Goal: Share content: Share content

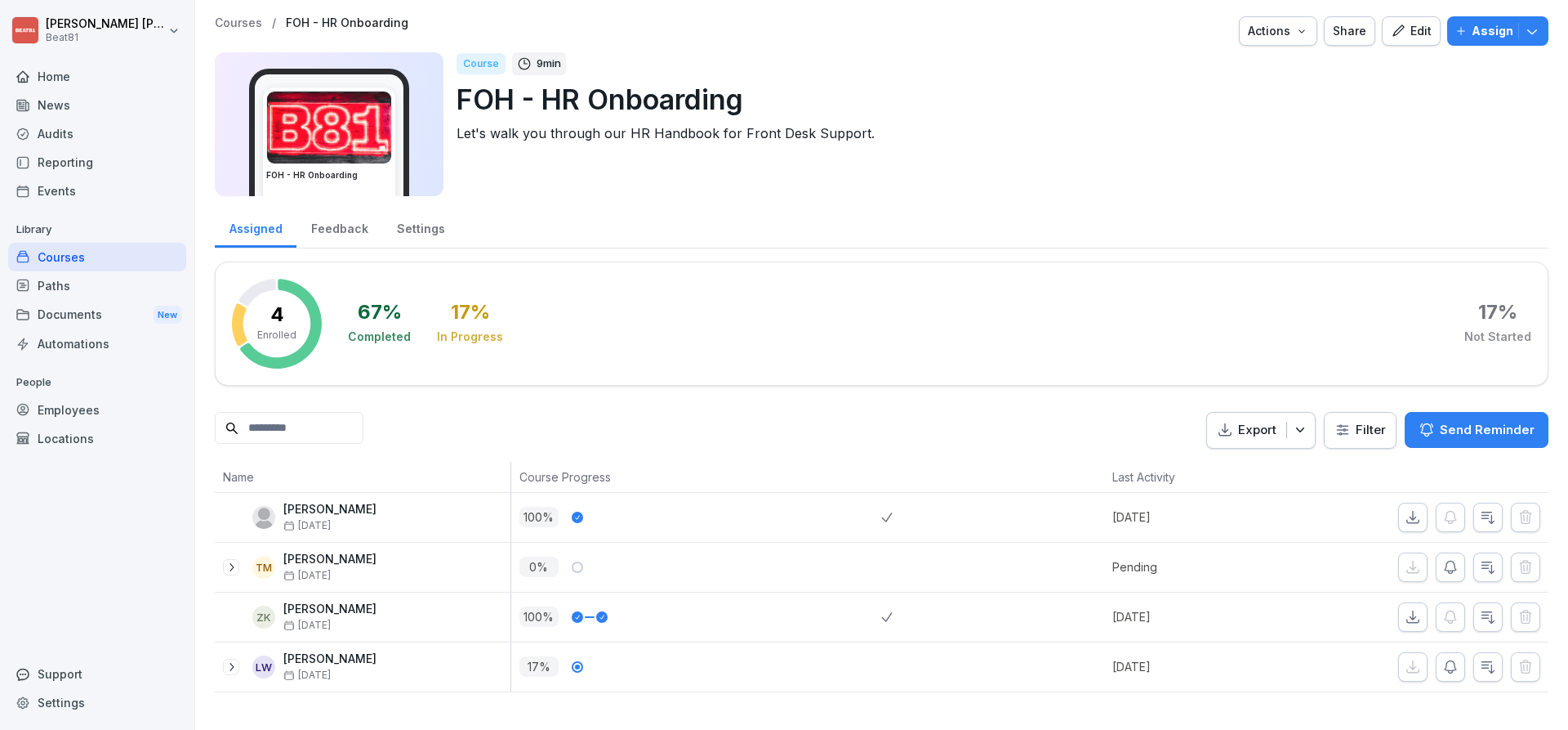
click at [1365, 37] on div "Share" at bounding box center [1350, 31] width 34 height 18
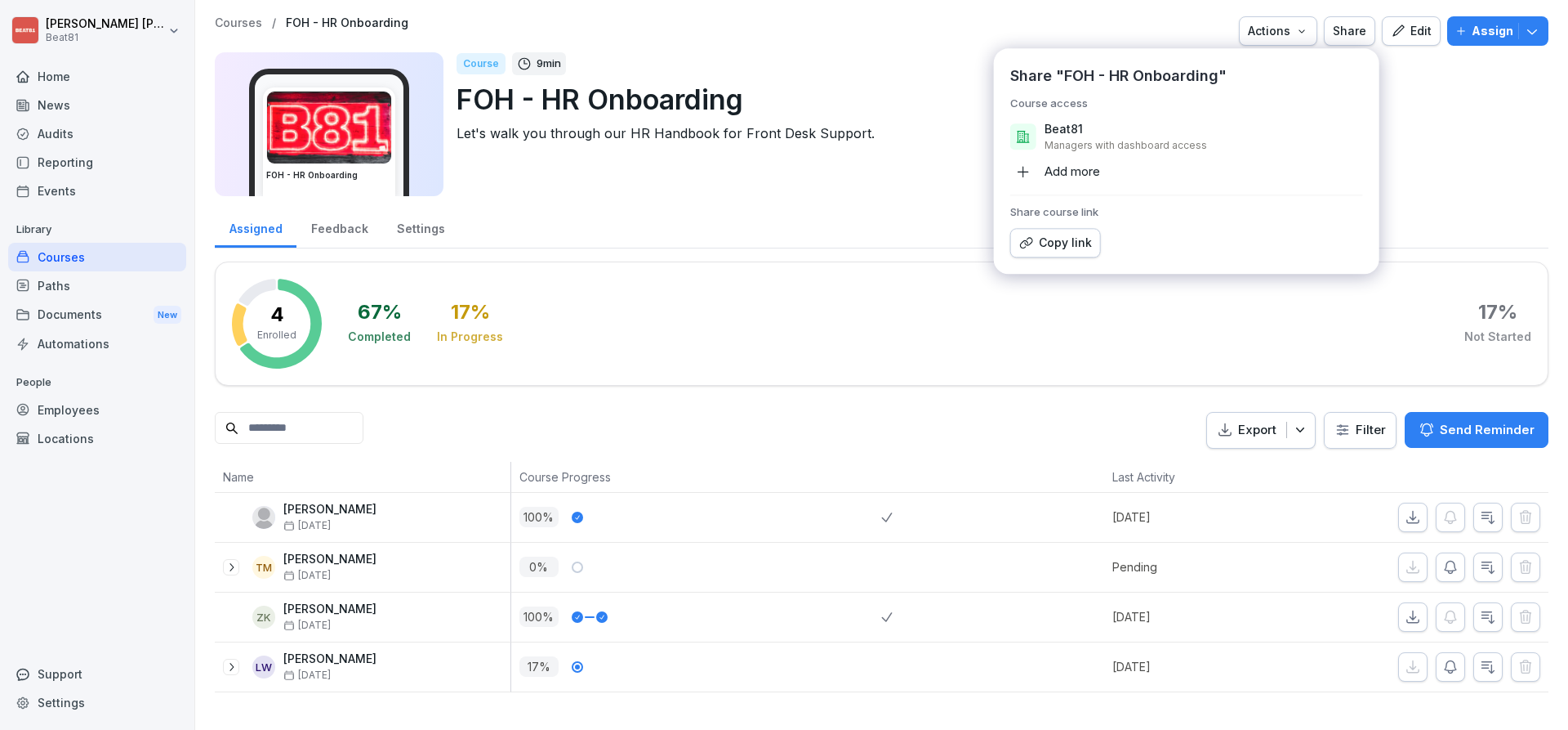
click at [1052, 234] on div "Copy link" at bounding box center [1056, 242] width 73 height 18
click at [108, 245] on div "Courses" at bounding box center [96, 257] width 178 height 28
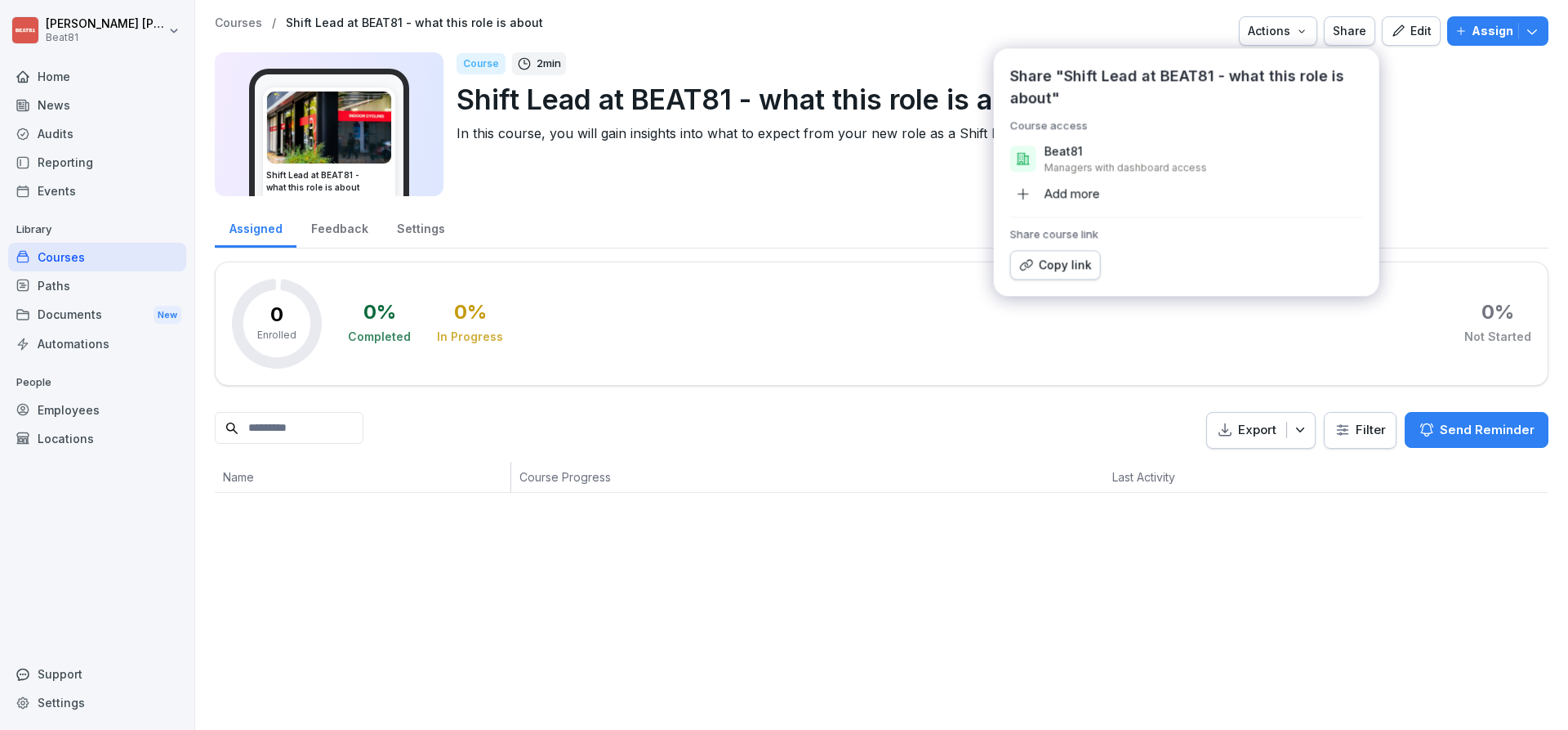
click at [58, 252] on div "Courses" at bounding box center [96, 257] width 178 height 28
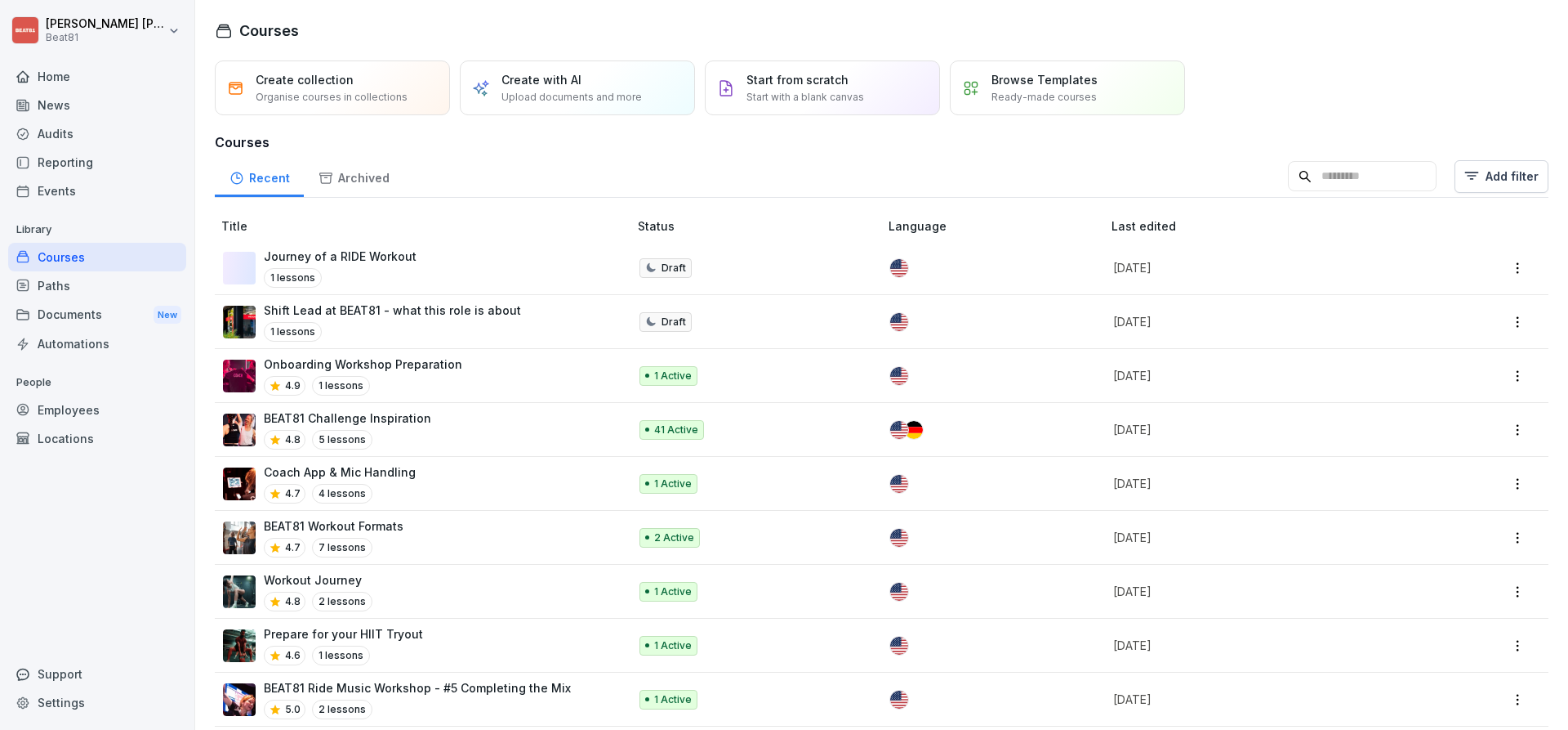
click at [597, 37] on div "Courses" at bounding box center [882, 30] width 1334 height 22
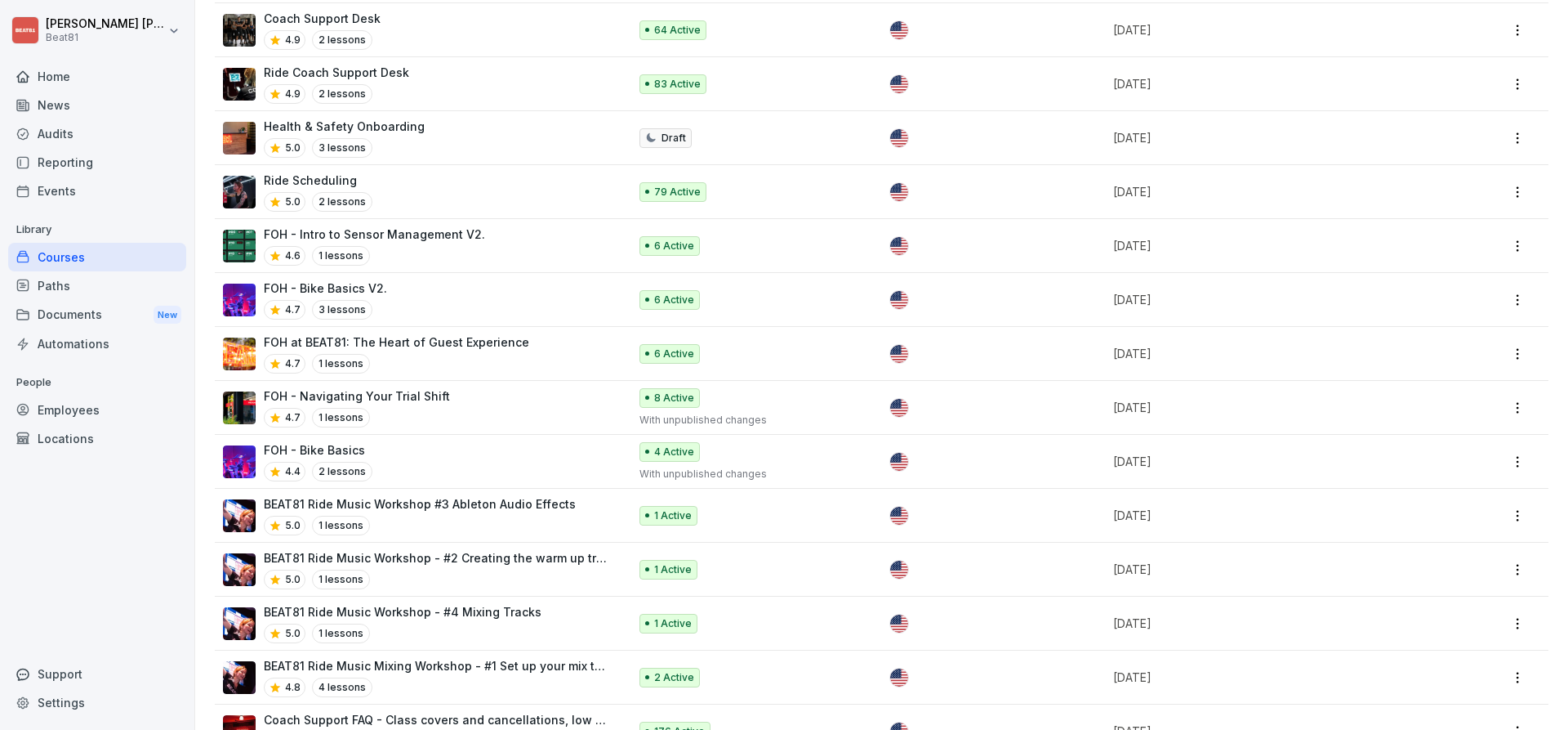
click at [392, 388] on p "FOH - Navigating Your Trial Shift" at bounding box center [356, 396] width 187 height 17
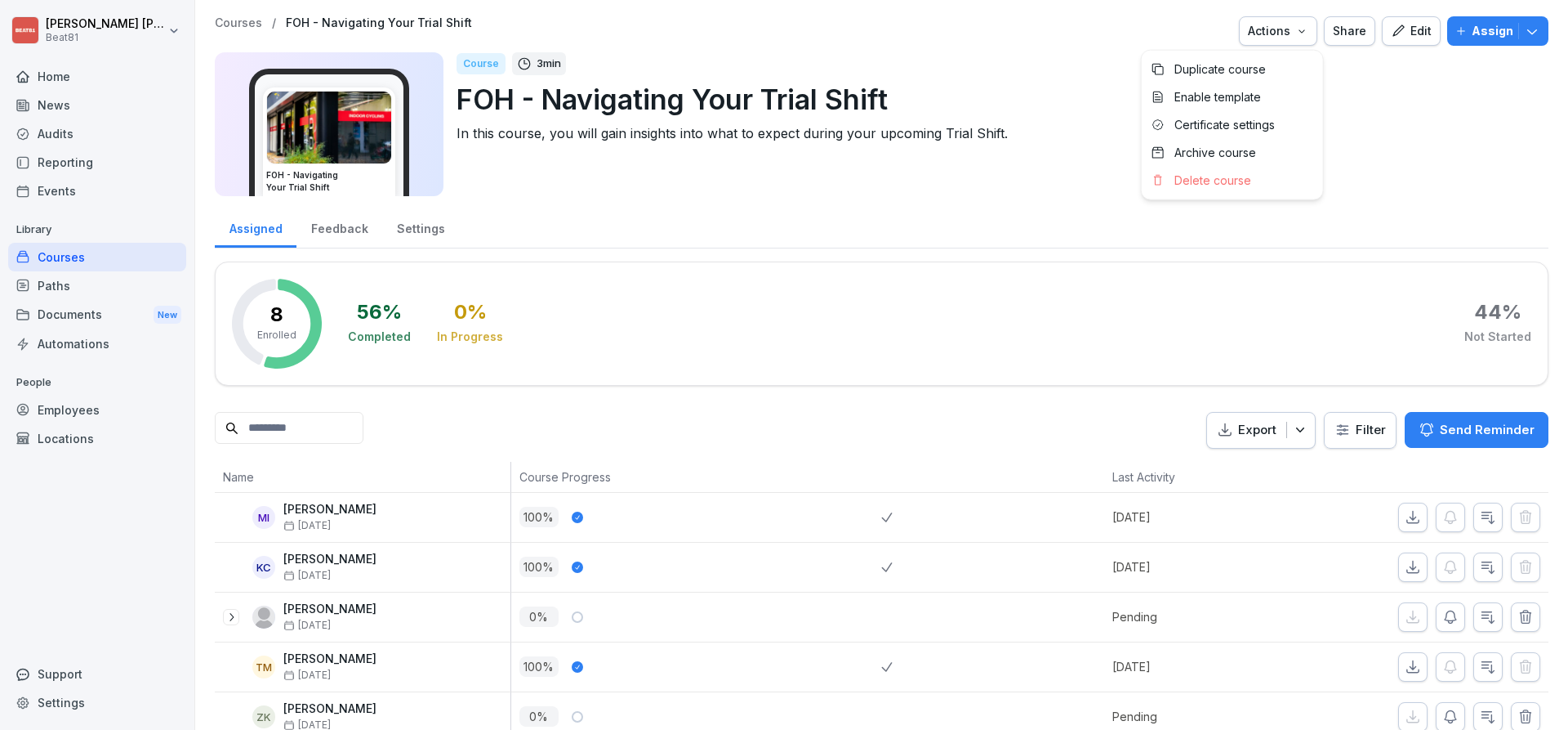
click at [1369, 81] on html "[PERSON_NAME] Beat81 Home News Audits Reporting Events Library Courses Paths Do…" at bounding box center [784, 365] width 1568 height 730
click at [1350, 38] on div "Share" at bounding box center [1350, 31] width 34 height 18
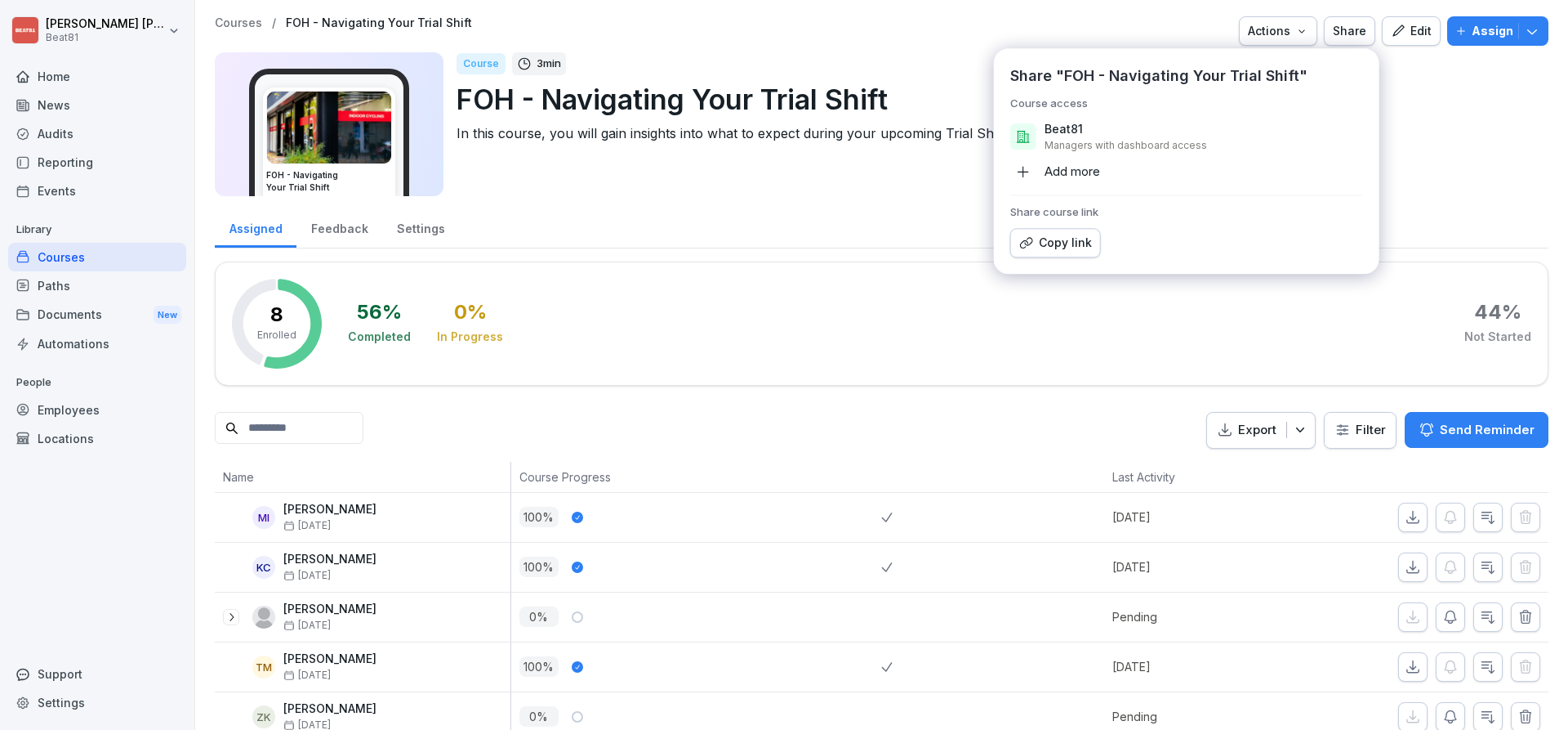
click at [1071, 235] on div "Copy link" at bounding box center [1056, 242] width 73 height 18
